Goal: Download file/media: Download file/media

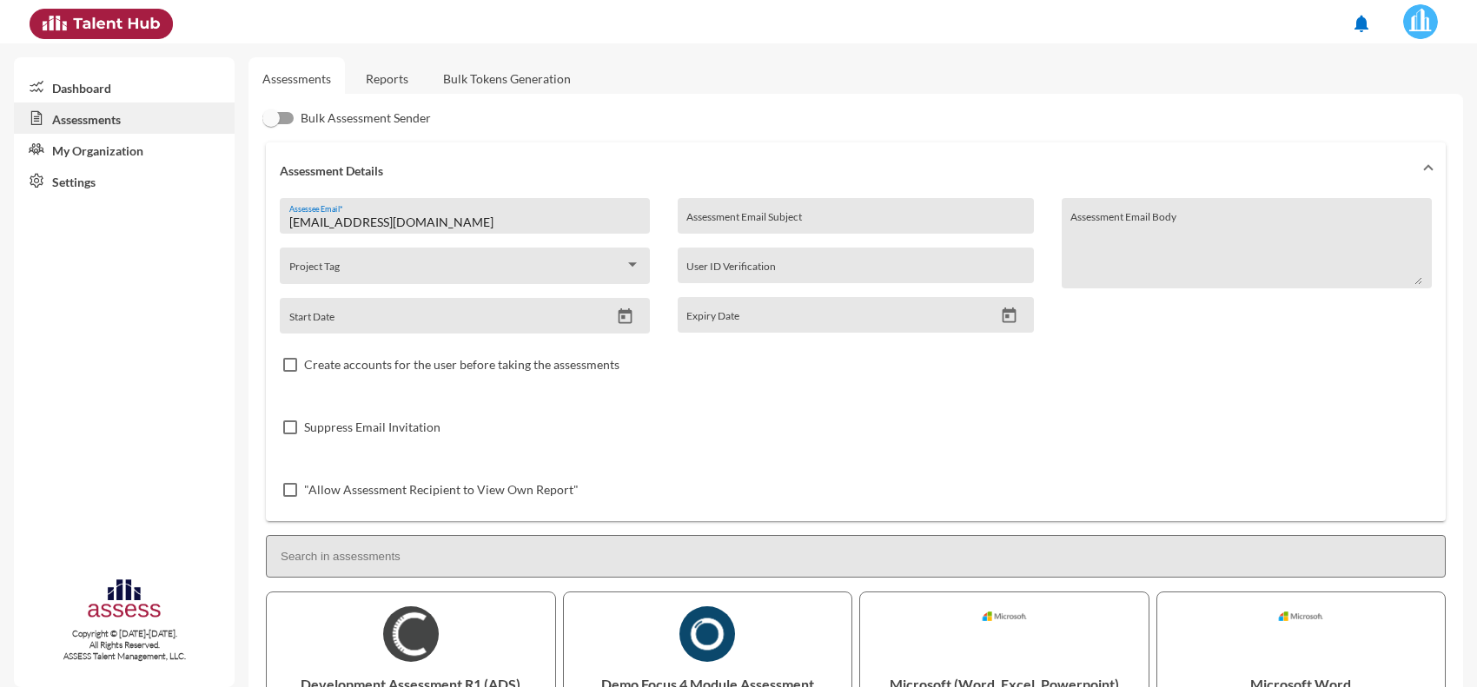
click at [362, 85] on link "Reports" at bounding box center [387, 78] width 70 height 43
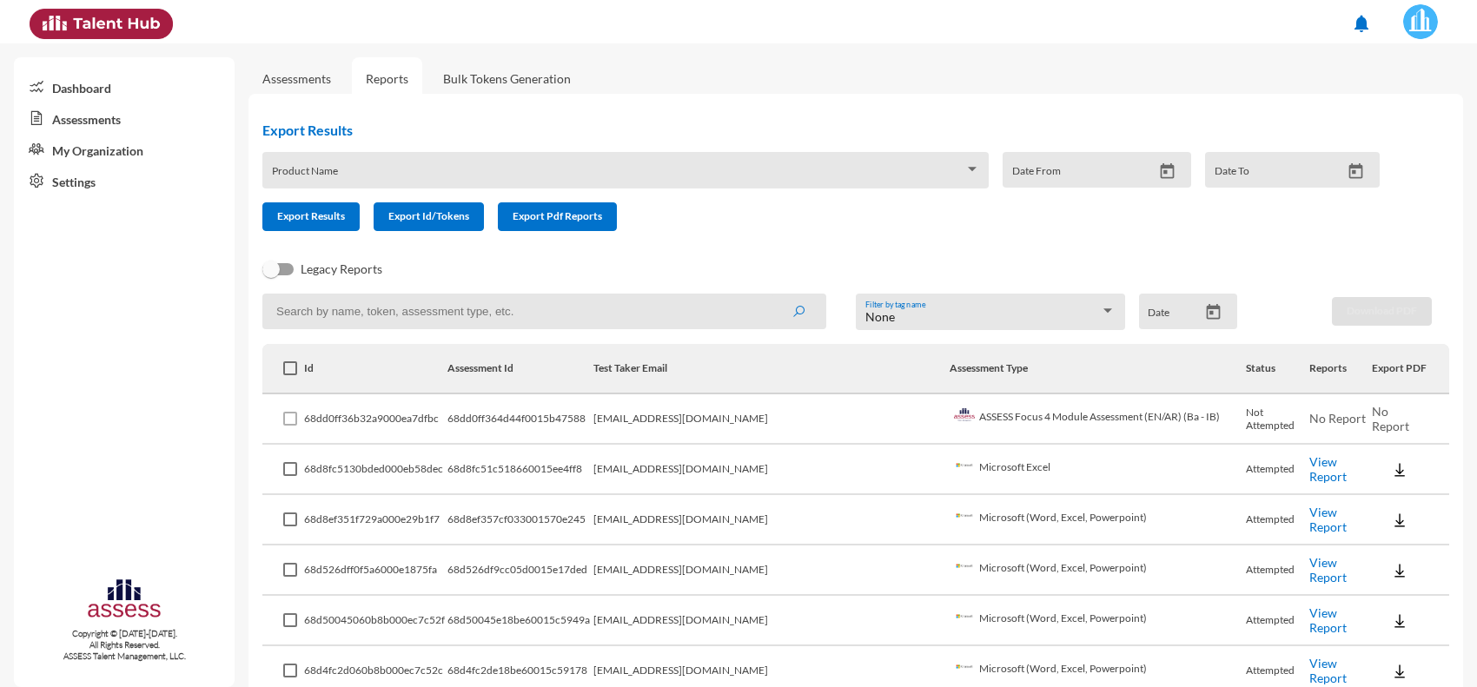
click at [1164, 627] on td "Microsoft (Word, Excel, Powerpoint)" at bounding box center [1098, 621] width 297 height 50
click at [950, 435] on td "ASSESS Focus 4 Module Assessment (EN/AR) (Ba - IB)" at bounding box center [1098, 419] width 297 height 50
click at [1391, 420] on img at bounding box center [1399, 419] width 17 height 17
click at [1367, 439] on button "EN" at bounding box center [1396, 450] width 97 height 33
